Goal: Task Accomplishment & Management: Use online tool/utility

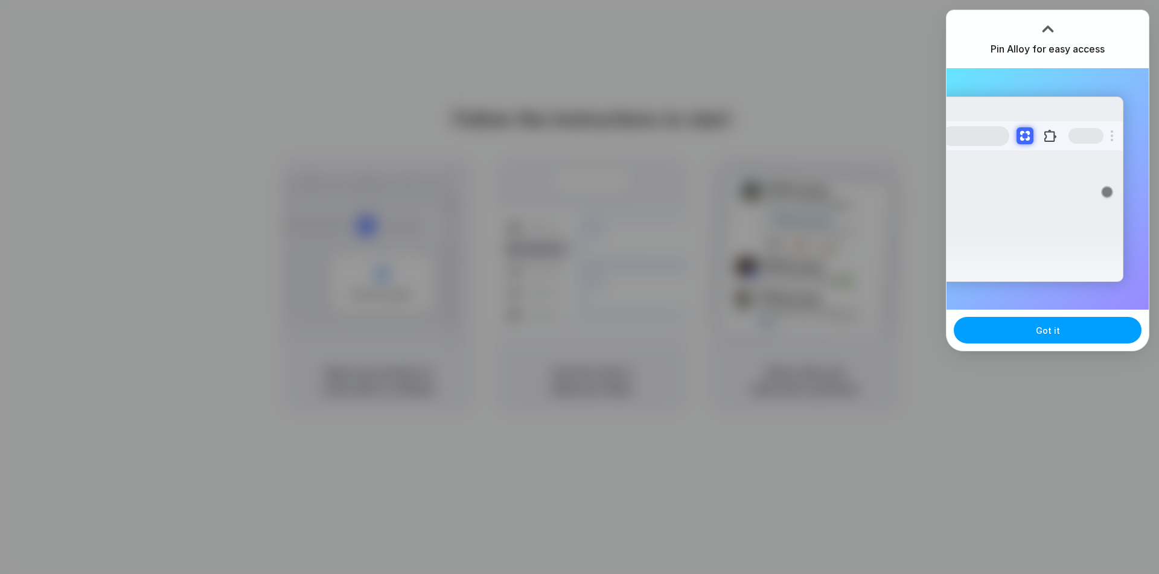
click at [1053, 320] on button "Got it" at bounding box center [1048, 330] width 188 height 27
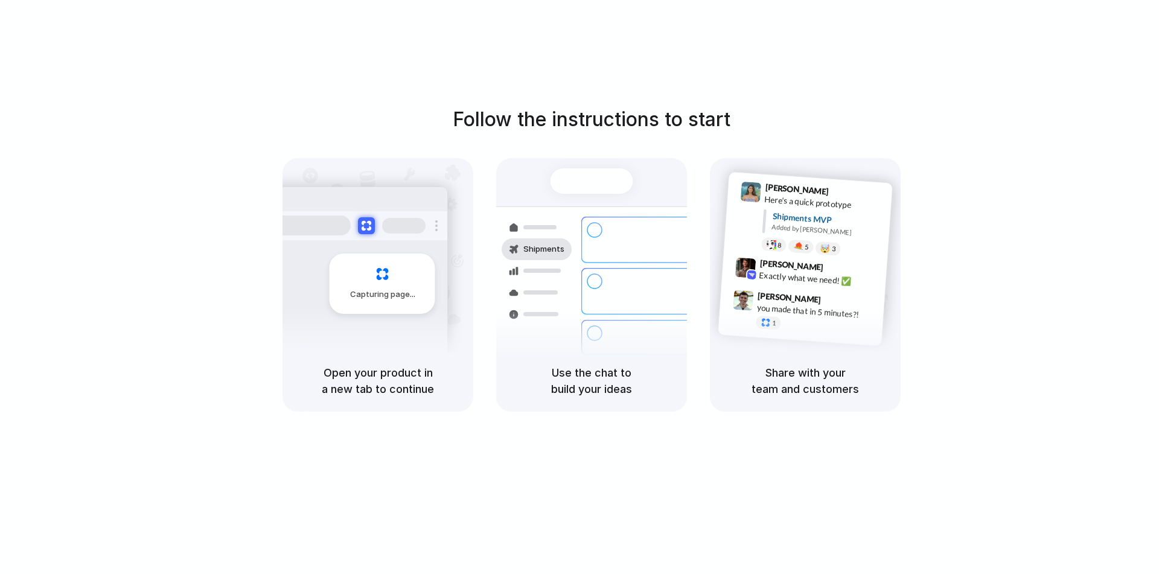
click at [339, 357] on div "Open your product in a new tab to continue" at bounding box center [377, 381] width 191 height 62
click at [618, 345] on div "8 pallets • Warehouse B • Packed" at bounding box center [664, 350] width 112 height 10
drag, startPoint x: 803, startPoint y: 241, endPoint x: 897, endPoint y: 139, distance: 138.8
click at [803, 240] on div "5" at bounding box center [801, 246] width 26 height 14
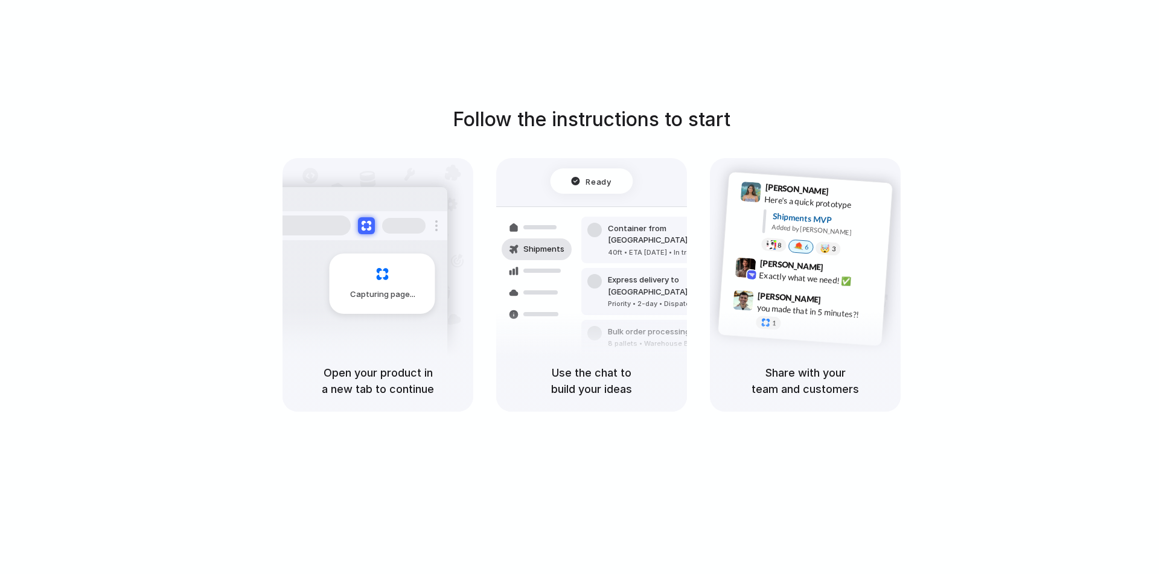
click at [606, 180] on span "Ready" at bounding box center [598, 181] width 25 height 12
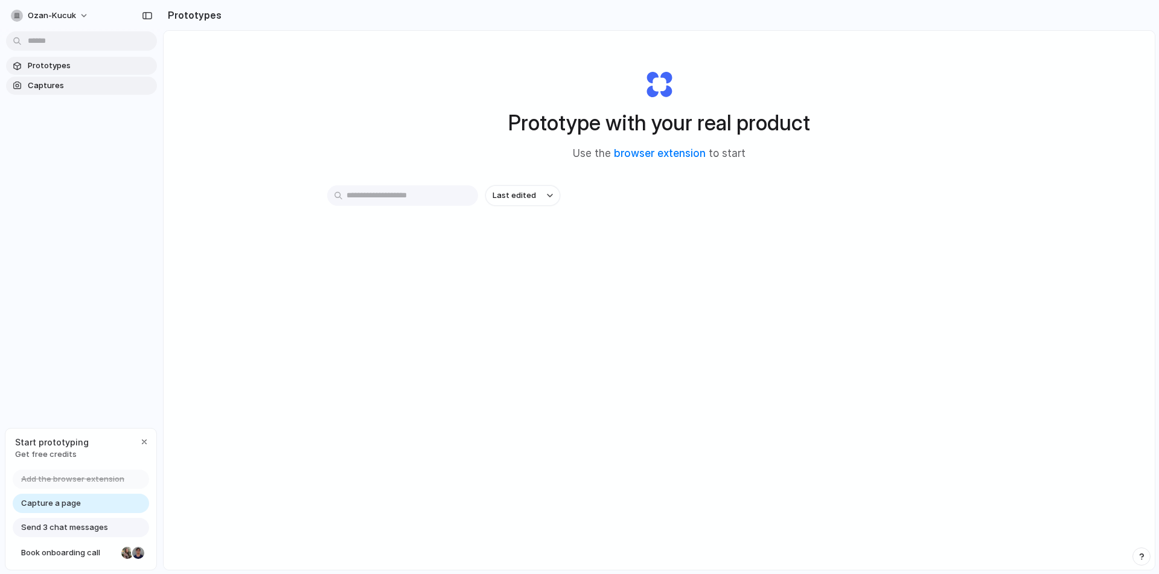
click at [69, 90] on span "Captures" at bounding box center [90, 86] width 124 height 12
click at [646, 153] on link "browser extension" at bounding box center [660, 153] width 92 height 12
click at [72, 506] on span "Capture a page" at bounding box center [51, 503] width 60 height 12
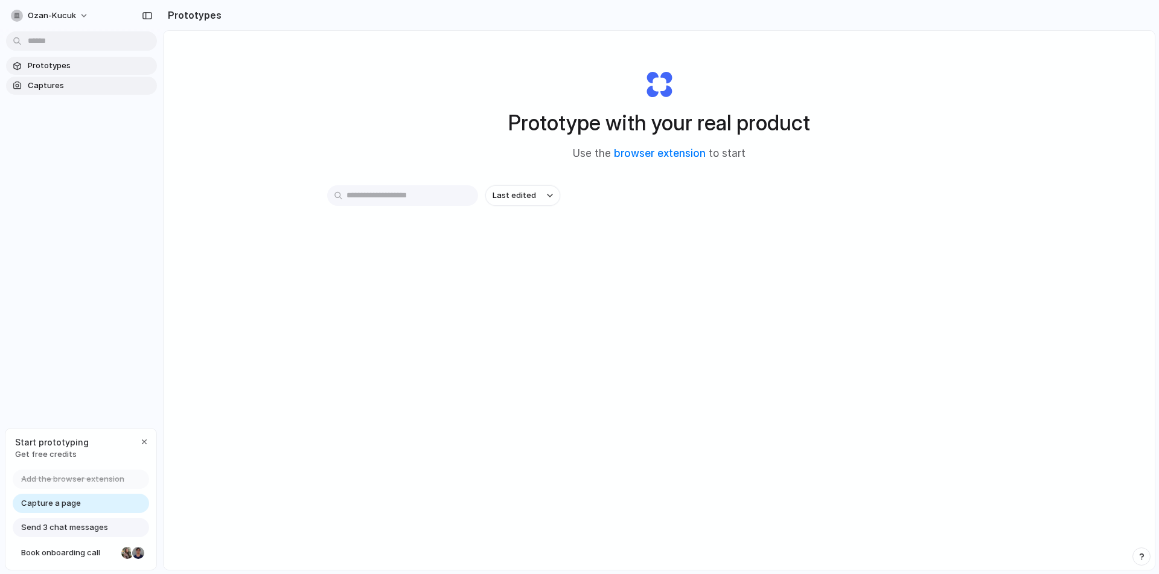
click at [91, 80] on span "Captures" at bounding box center [90, 86] width 124 height 12
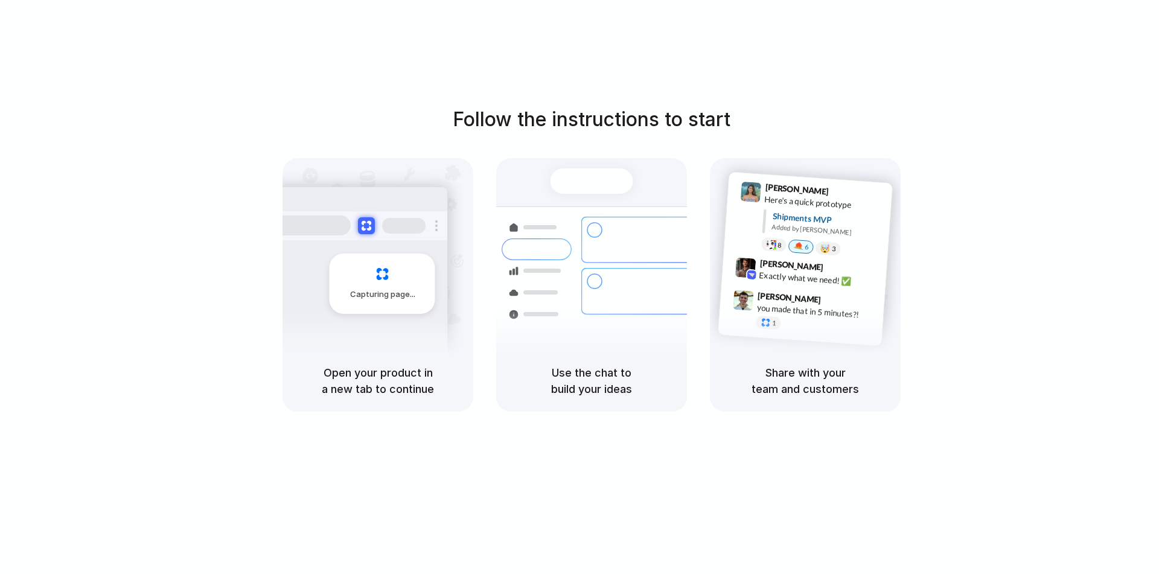
click at [391, 304] on div "Capturing page" at bounding box center [383, 283] width 106 height 60
click at [933, 134] on div "Follow the instructions to start Capturing page Open your product in a new tab …" at bounding box center [591, 258] width 1159 height 307
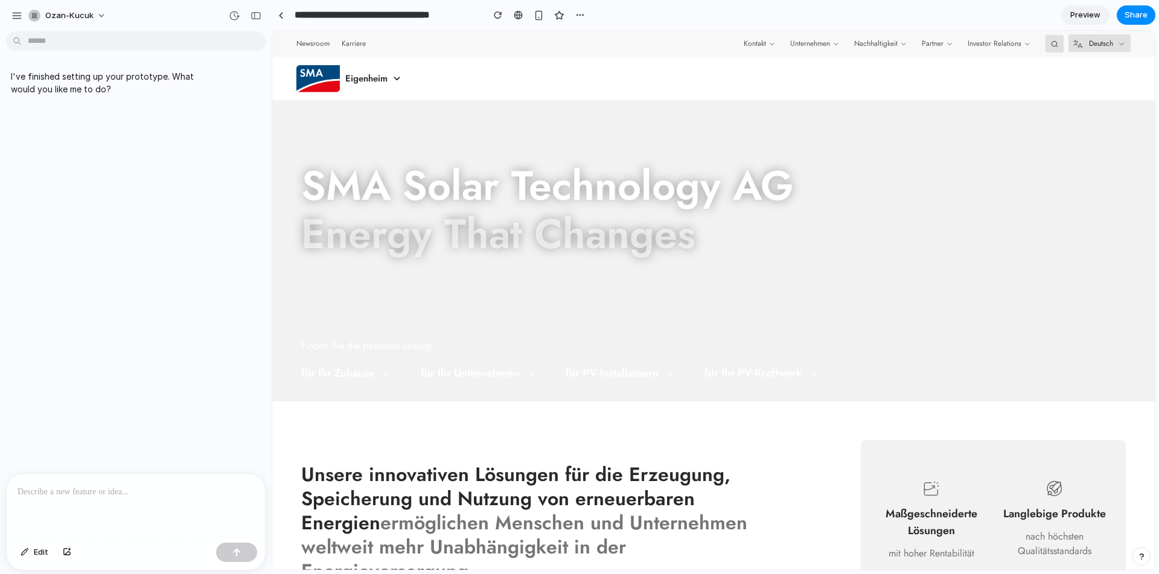
scroll to position [302, 0]
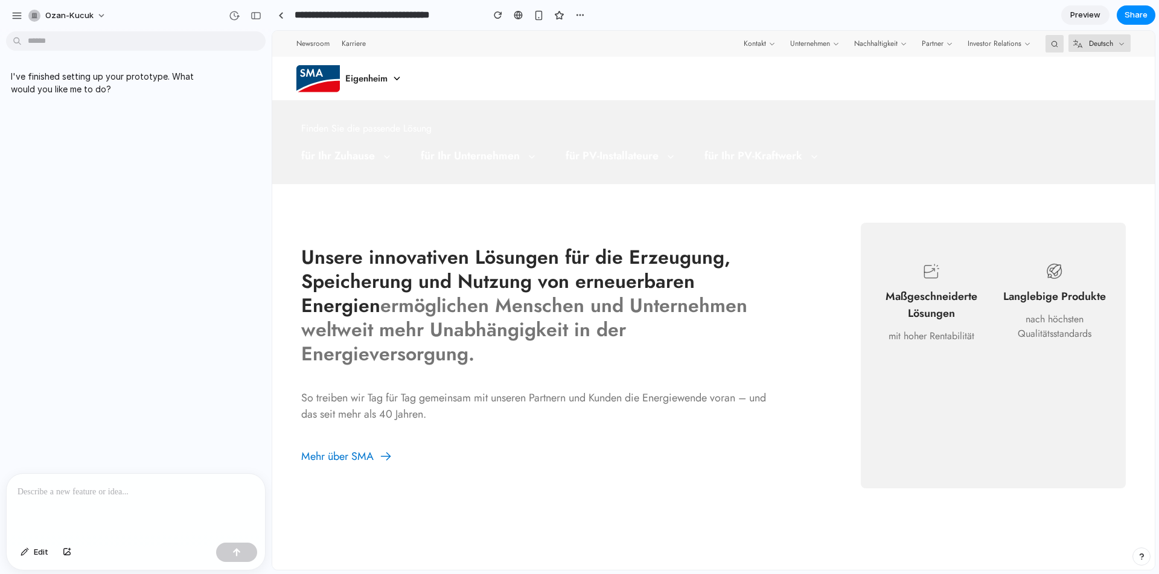
click at [1077, 18] on span "Preview" at bounding box center [1085, 15] width 30 height 12
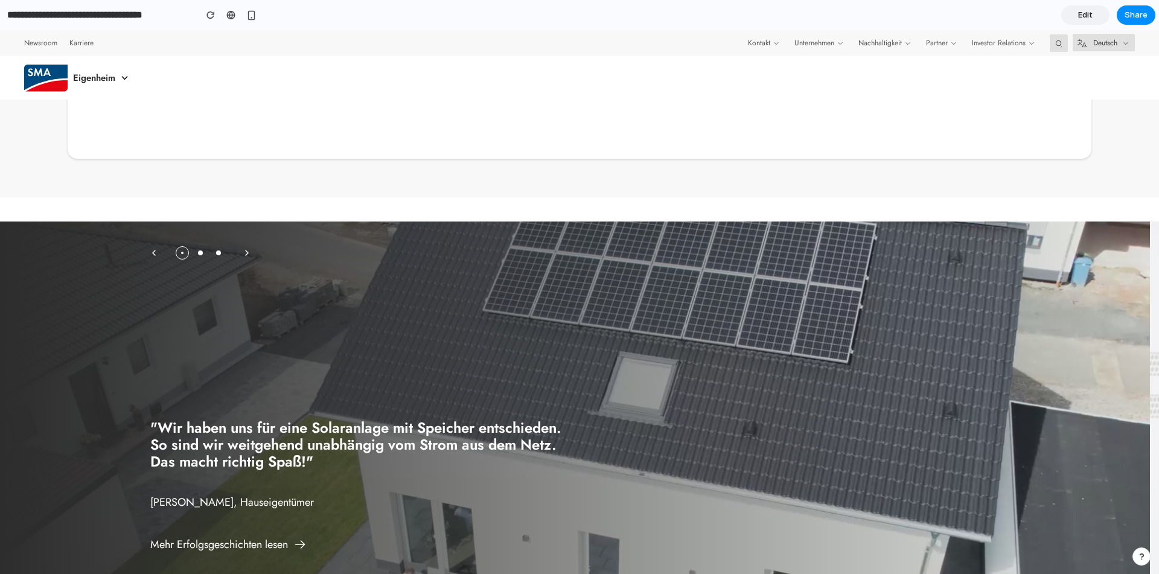
scroll to position [2052, 0]
